Goal: Task Accomplishment & Management: Manage account settings

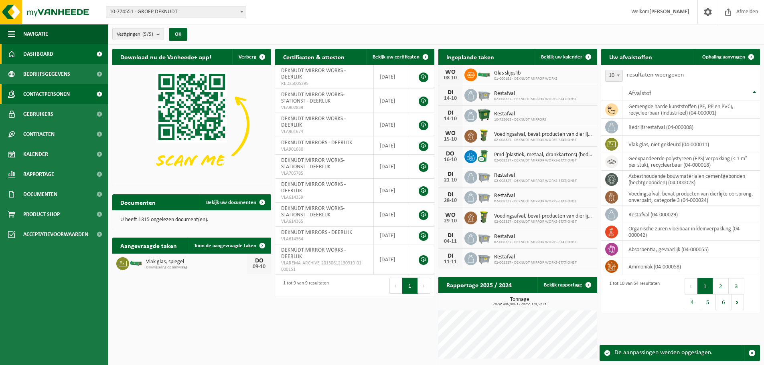
click at [52, 89] on span "Contactpersonen" at bounding box center [46, 94] width 47 height 20
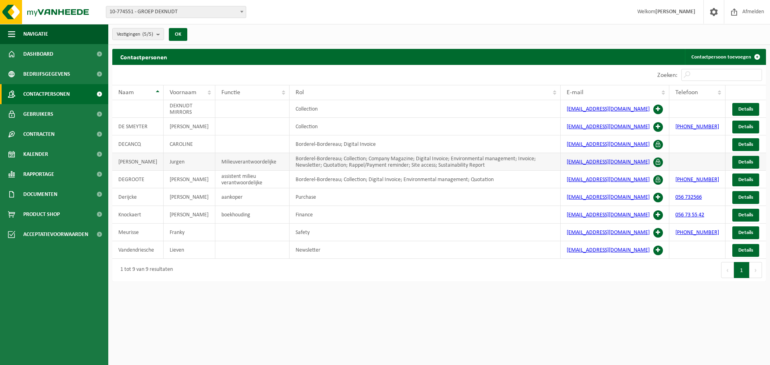
click at [142, 166] on td "[PERSON_NAME]" at bounding box center [137, 162] width 51 height 18
click at [745, 163] on span "Details" at bounding box center [745, 162] width 15 height 5
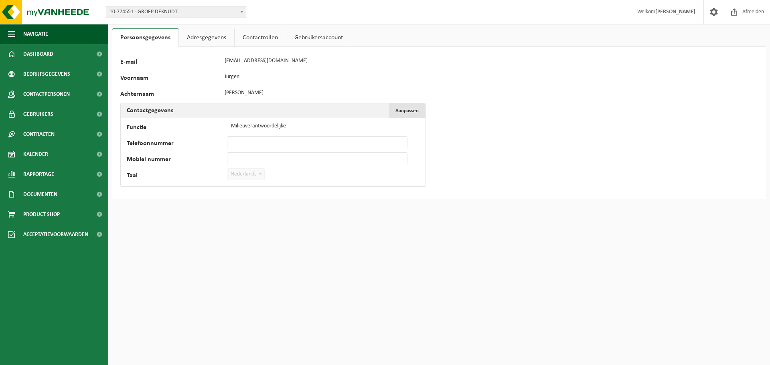
click at [406, 112] on span "Aanpassen" at bounding box center [407, 110] width 23 height 5
click at [242, 138] on input "Telefoonnummer" at bounding box center [317, 142] width 181 height 12
click at [255, 140] on input "Telefoonnummer" at bounding box center [317, 142] width 181 height 12
drag, startPoint x: 268, startPoint y: 141, endPoint x: 224, endPoint y: 145, distance: 44.3
click at [224, 145] on div "Telefoonnummer 0488513044" at bounding box center [271, 142] width 289 height 12
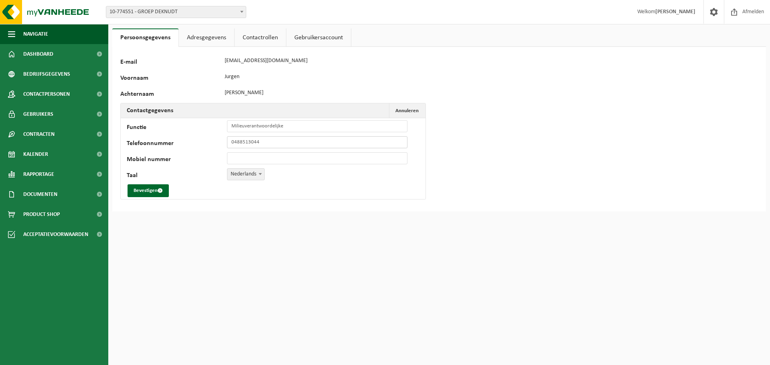
type input "0488513044"
click at [234, 157] on input "Mobiel nummer" at bounding box center [317, 158] width 181 height 12
paste input "0488513044"
type input "0488513044"
click at [267, 143] on input "0488513044" at bounding box center [317, 142] width 181 height 12
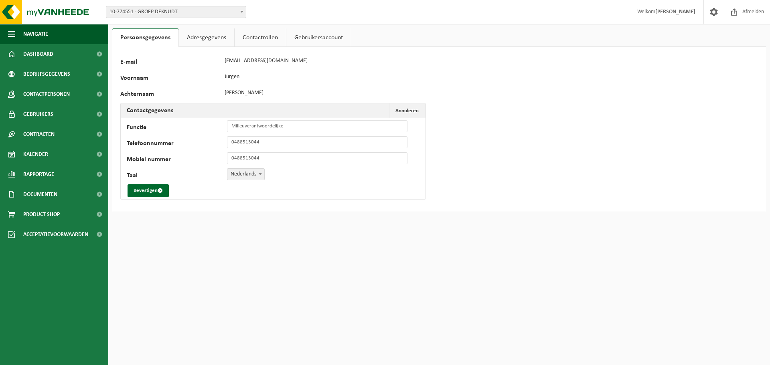
click at [213, 37] on link "Adresgegevens" at bounding box center [206, 37] width 55 height 18
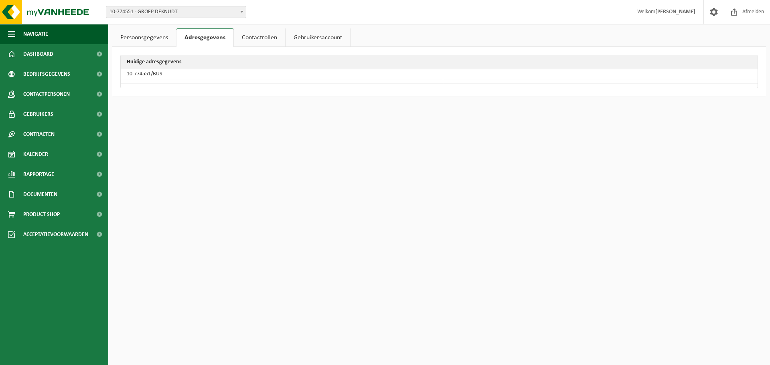
click at [252, 41] on link "Contactrollen" at bounding box center [259, 37] width 51 height 18
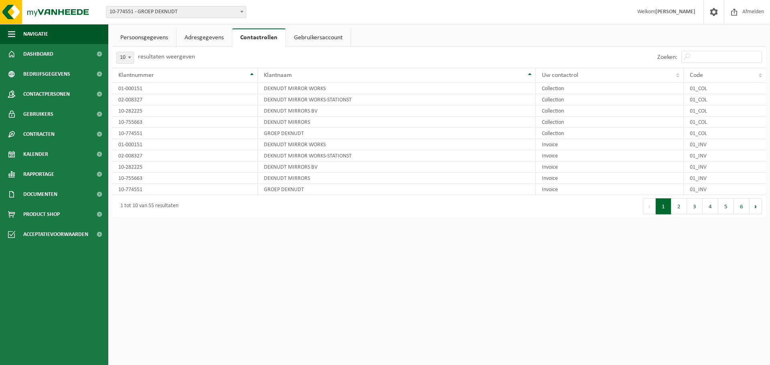
click at [294, 39] on link "Gebruikersaccount" at bounding box center [318, 37] width 65 height 18
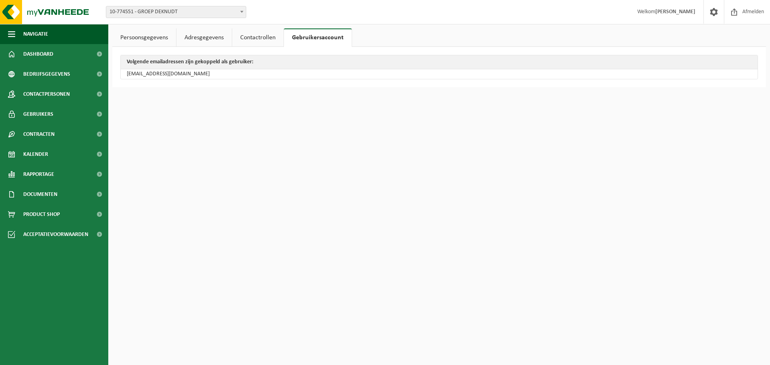
click at [199, 40] on link "Adresgegevens" at bounding box center [203, 37] width 55 height 18
click at [155, 39] on link "Persoonsgegevens" at bounding box center [144, 37] width 64 height 18
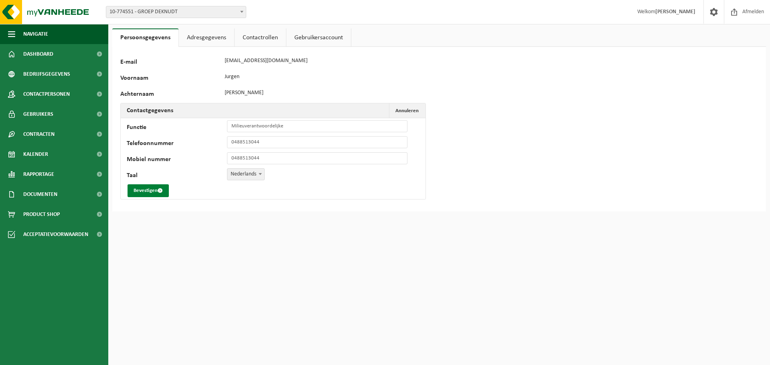
click at [148, 190] on button "Bevestigen" at bounding box center [148, 191] width 41 height 13
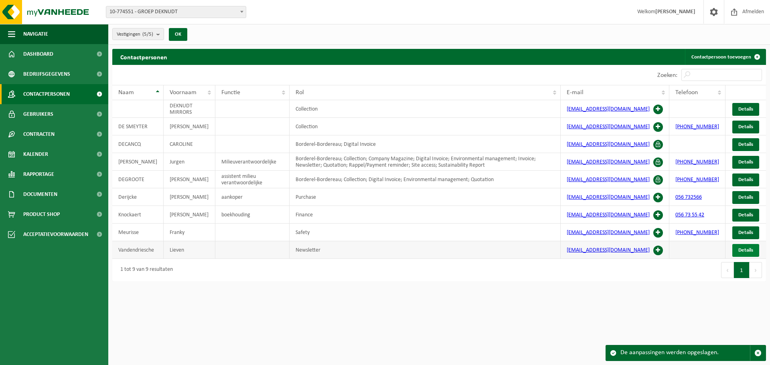
click at [744, 253] on span "Details" at bounding box center [745, 250] width 15 height 5
click at [744, 252] on span "Details" at bounding box center [745, 250] width 15 height 5
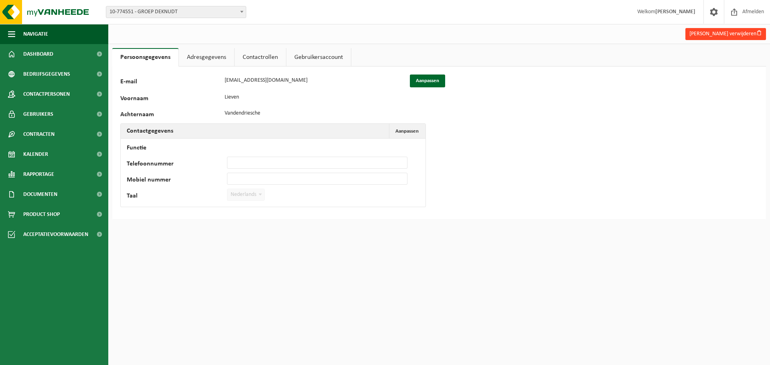
click at [716, 34] on button "Lieven Vandendriesche verwijderen" at bounding box center [726, 34] width 81 height 12
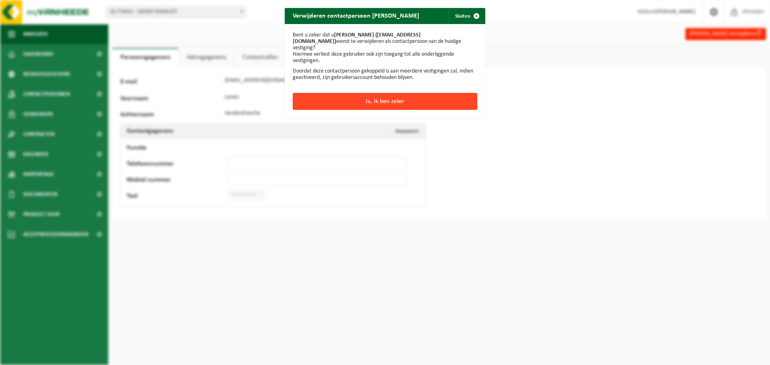
click at [388, 102] on button "Ja, ik ben zeker" at bounding box center [385, 101] width 185 height 17
